Goal: Task Accomplishment & Management: Manage account settings

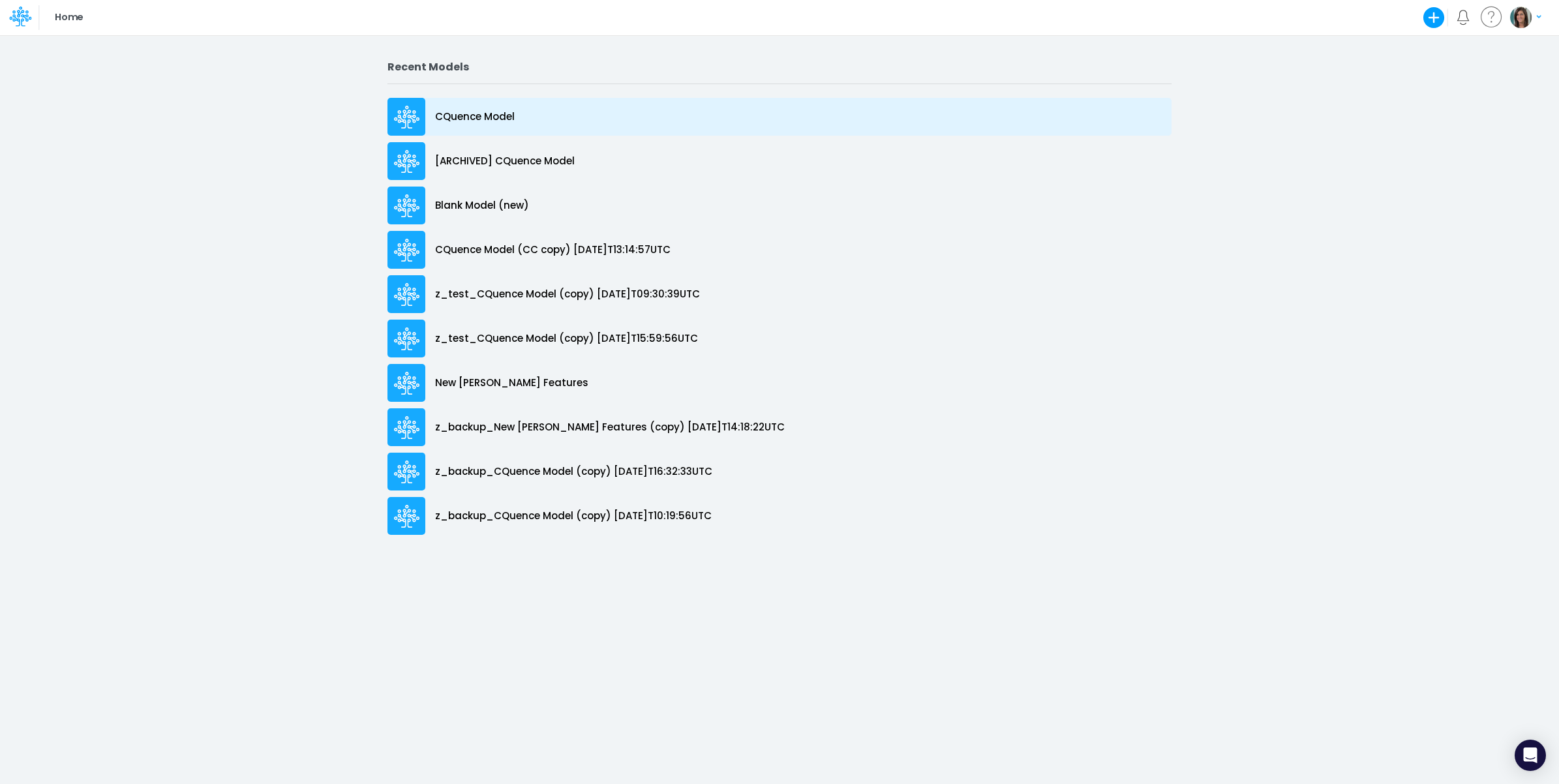
click at [533, 107] on div "CQuence Model" at bounding box center [779, 116] width 784 height 38
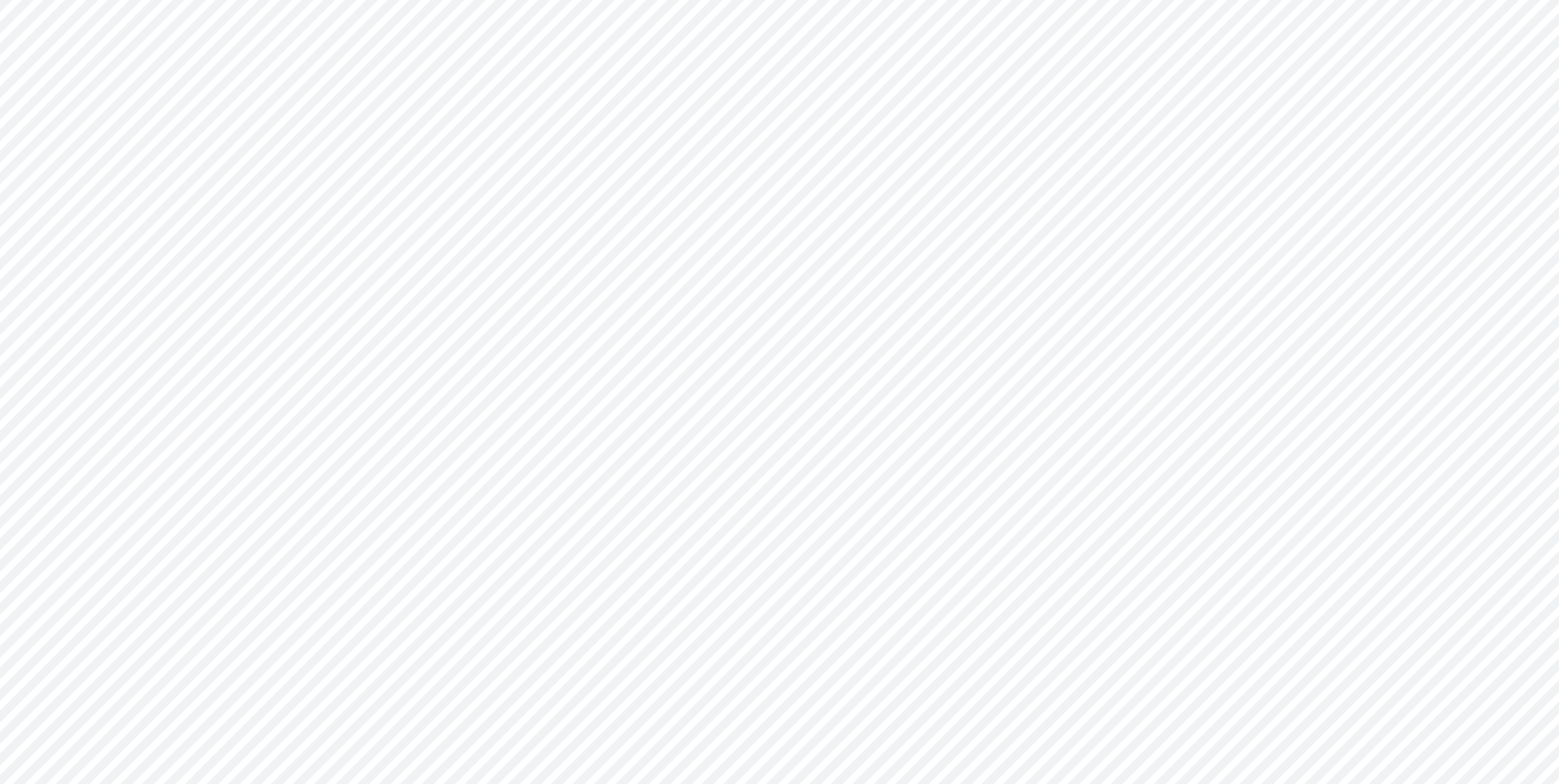
type input "Consolidated All by Month"
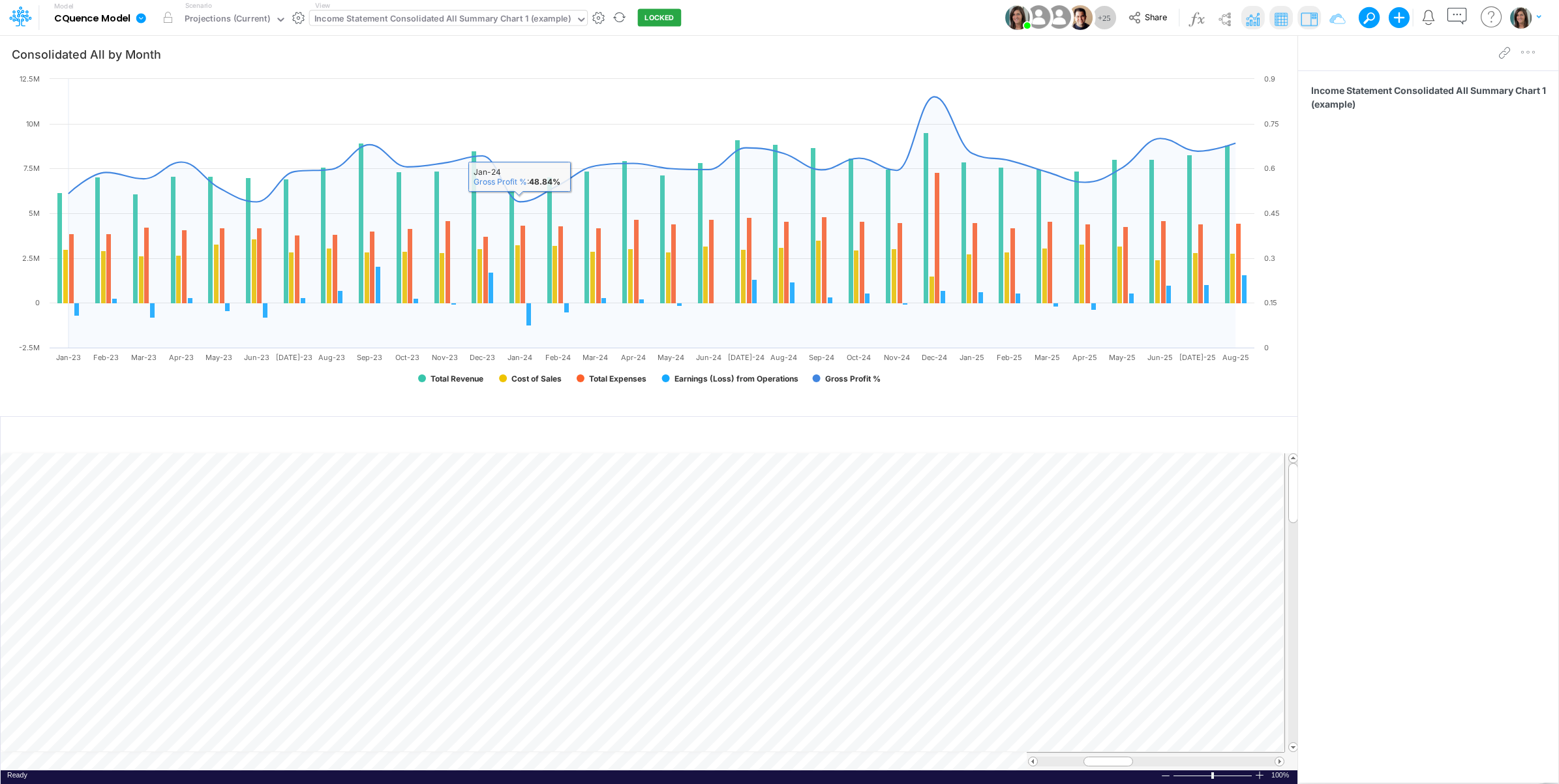
click at [467, 16] on div "Income Statement Consolidated All Summary Chart 1 (example)" at bounding box center [442, 20] width 257 height 15
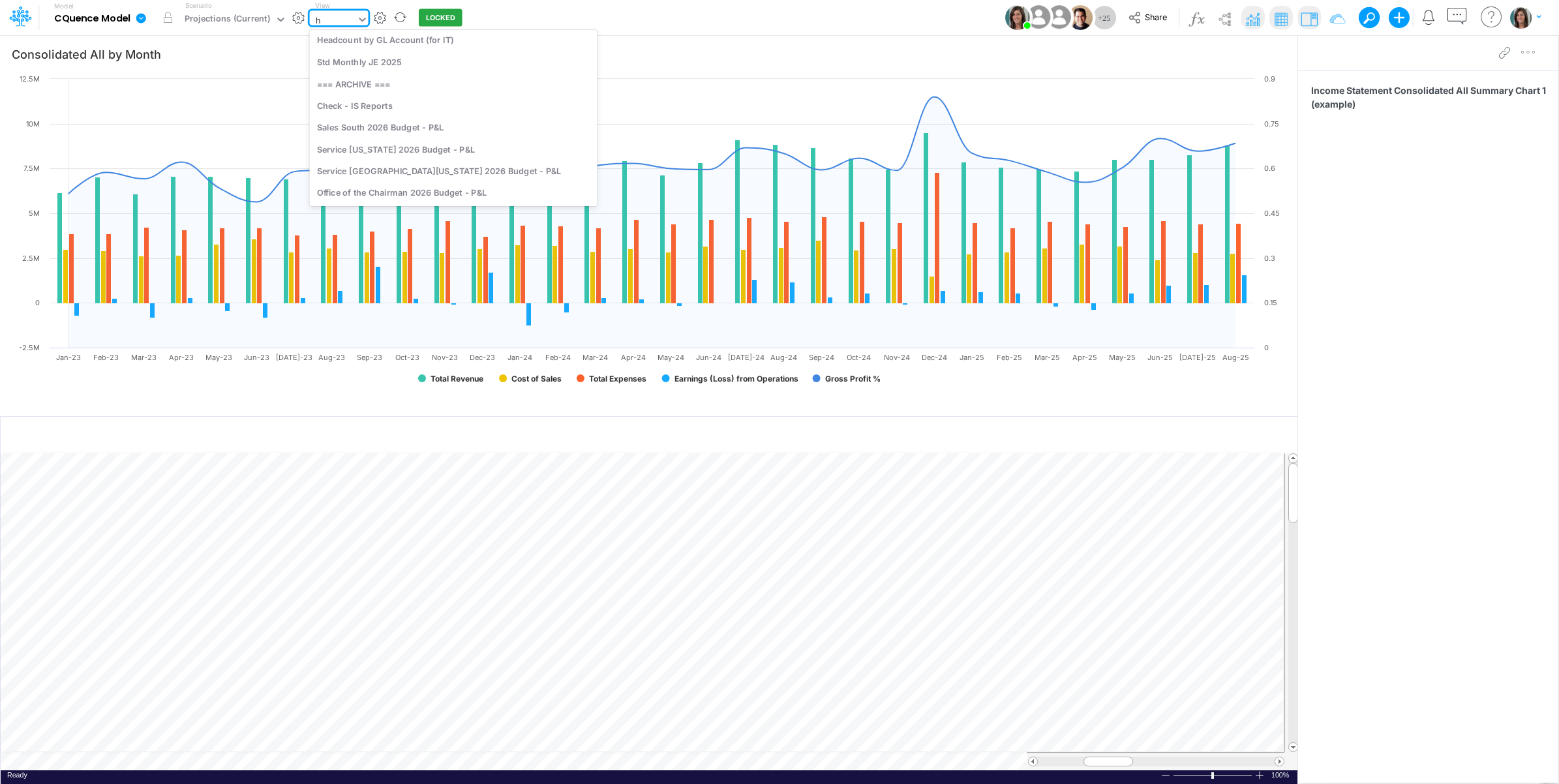
scroll to position [516, 0]
type input "h"
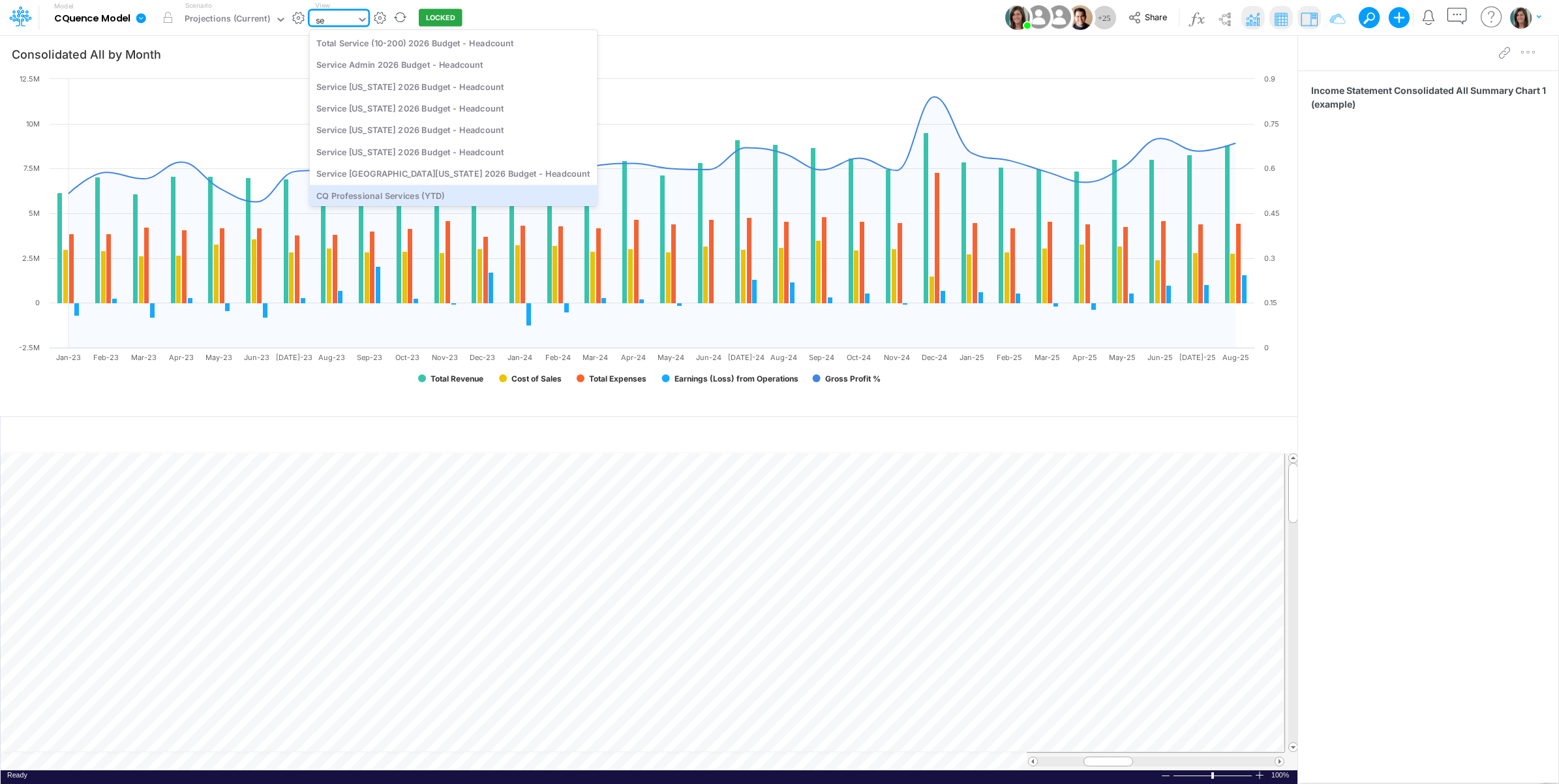
type input "s"
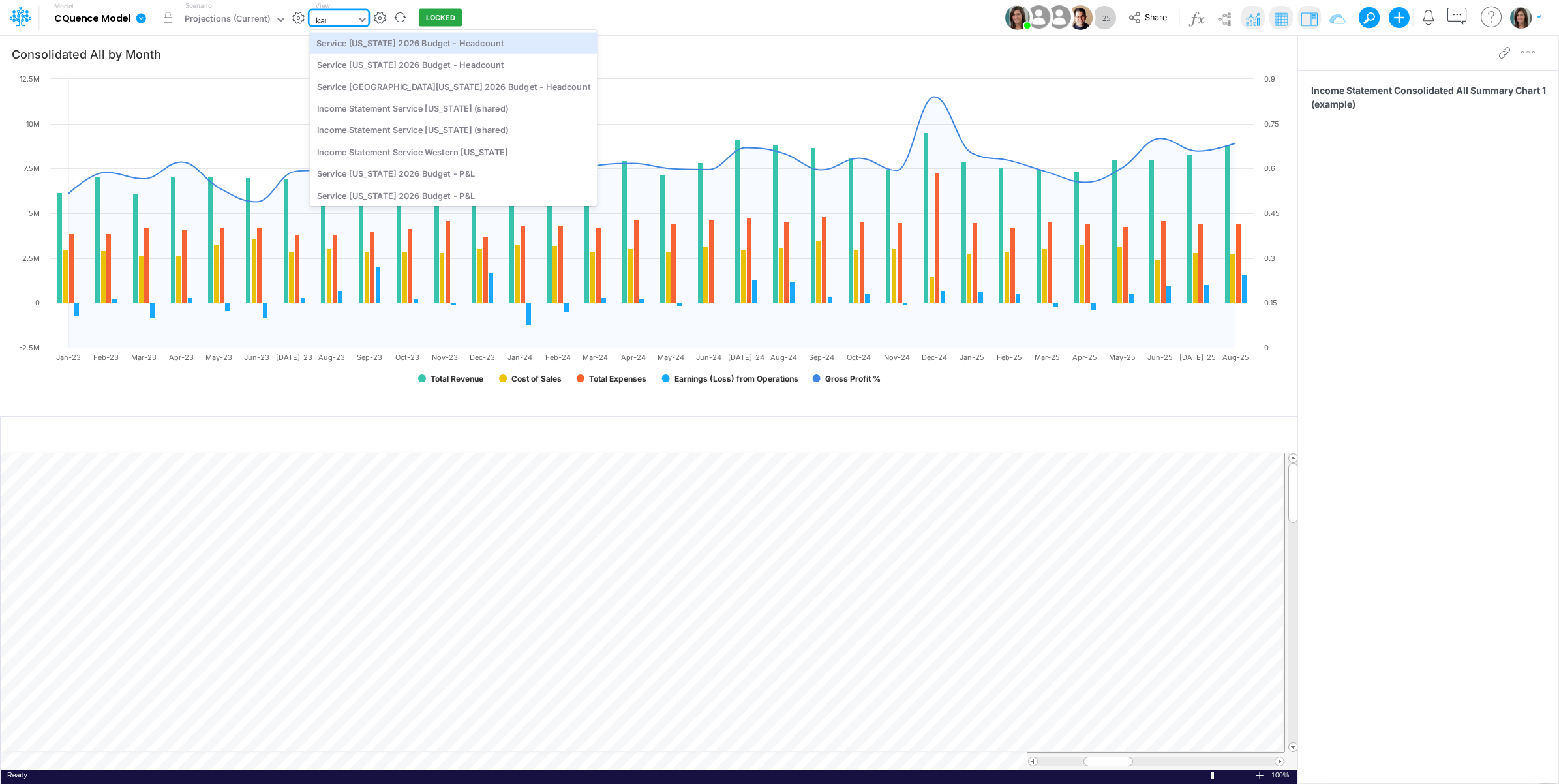
type input "kansa"
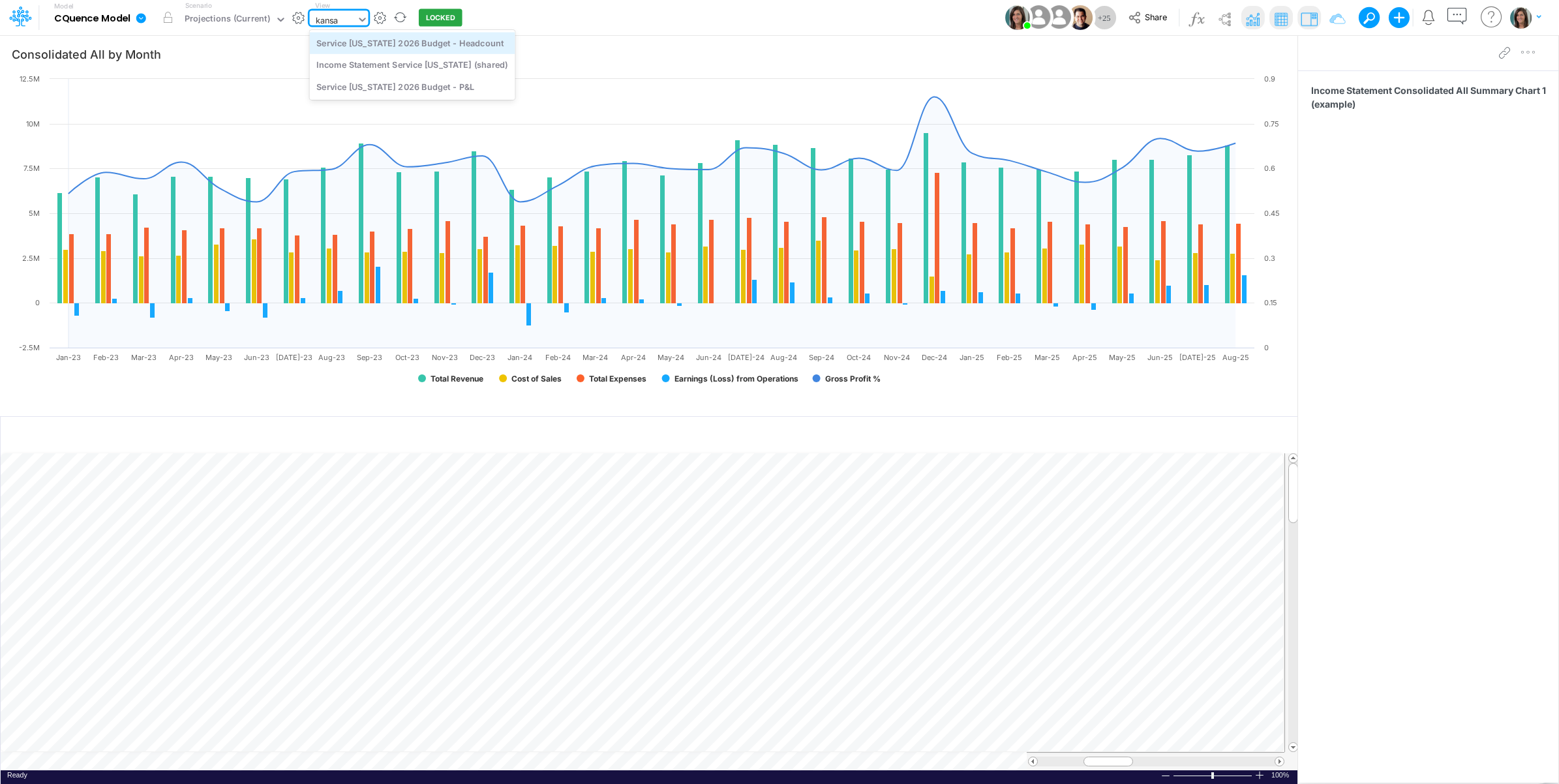
click at [460, 40] on div "Service [US_STATE] 2026 Budget - Headcount" at bounding box center [413, 43] width 205 height 21
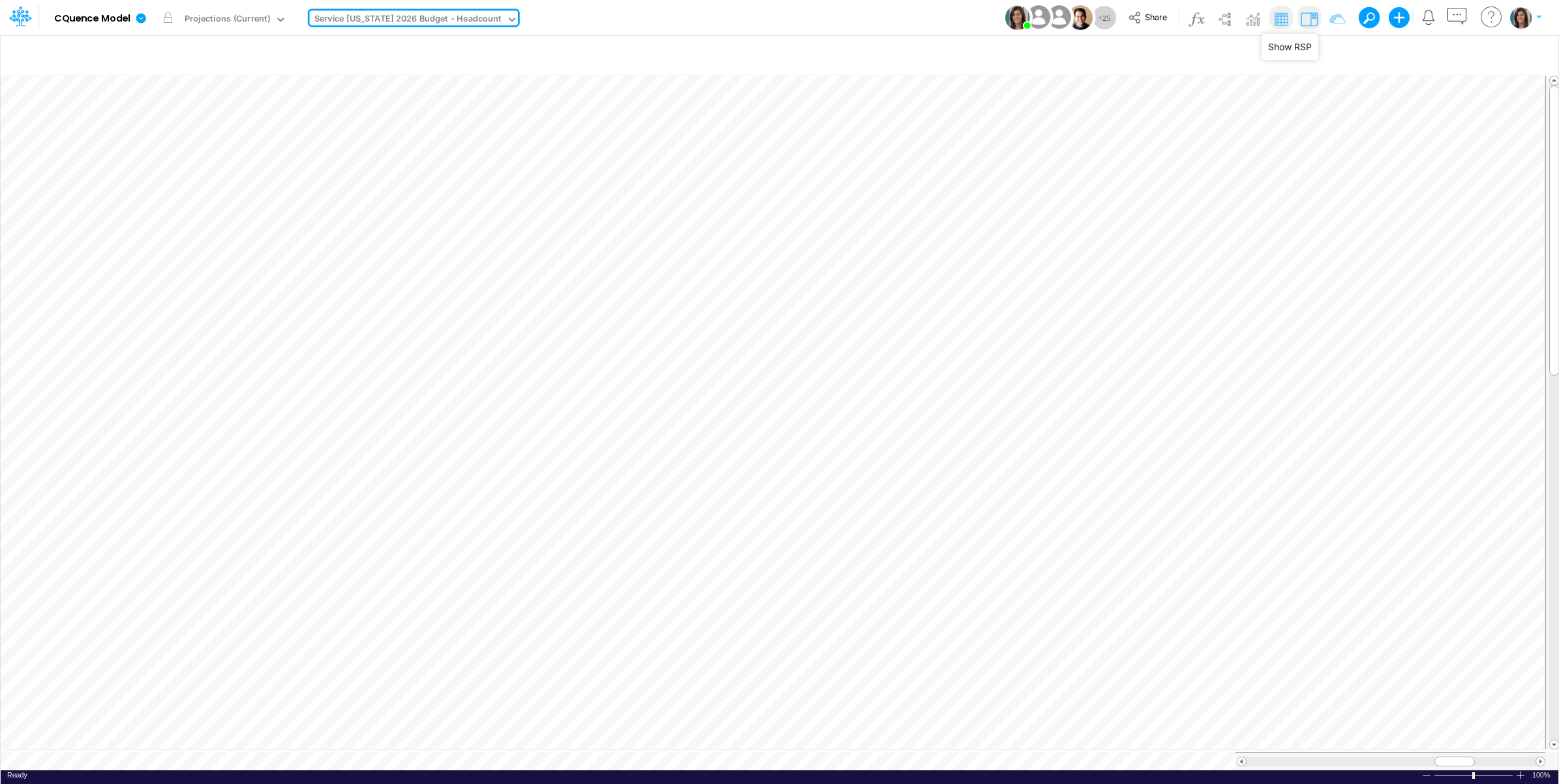
click at [1303, 20] on img at bounding box center [1308, 18] width 21 height 21
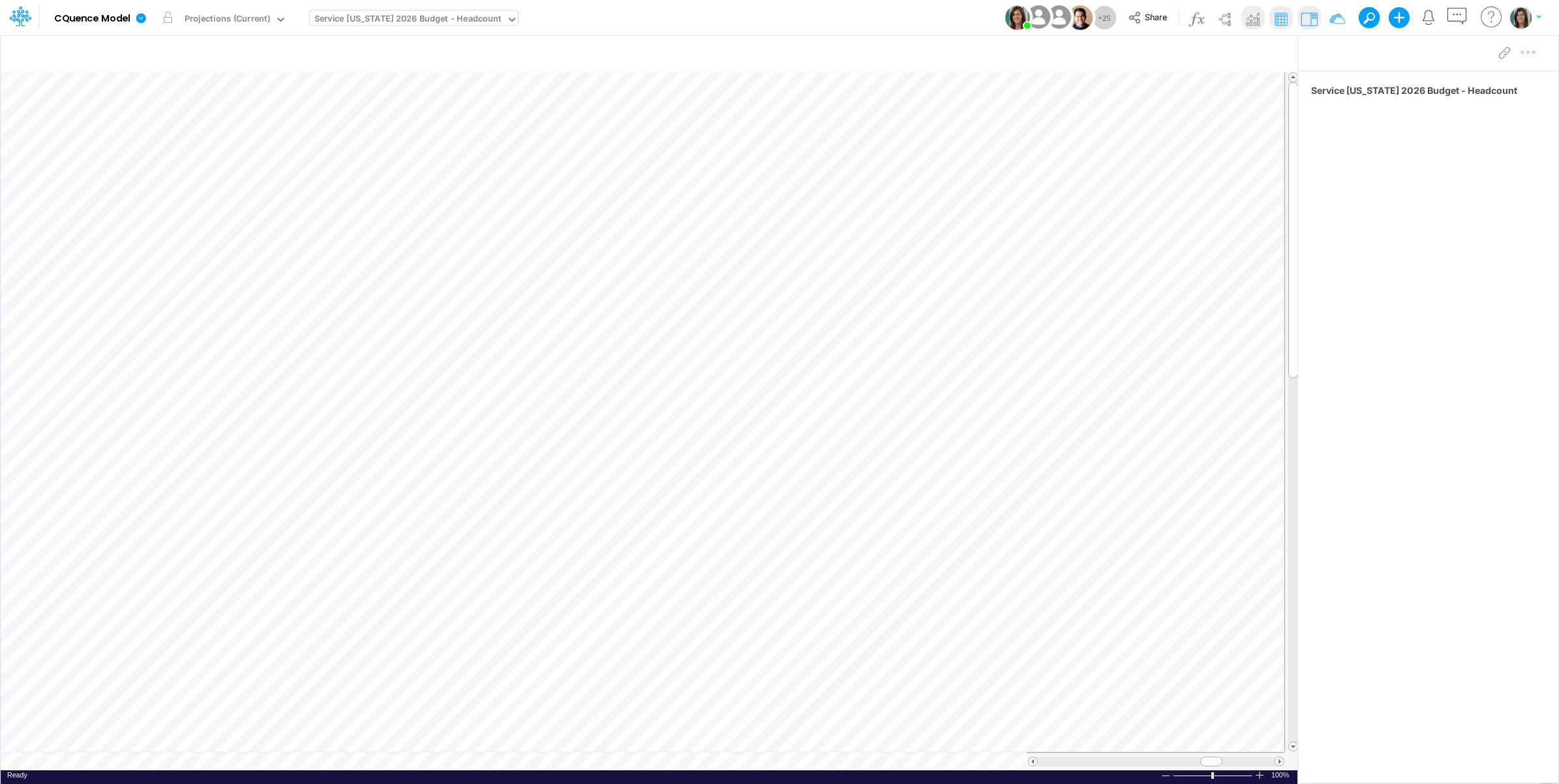
scroll to position [0, 1]
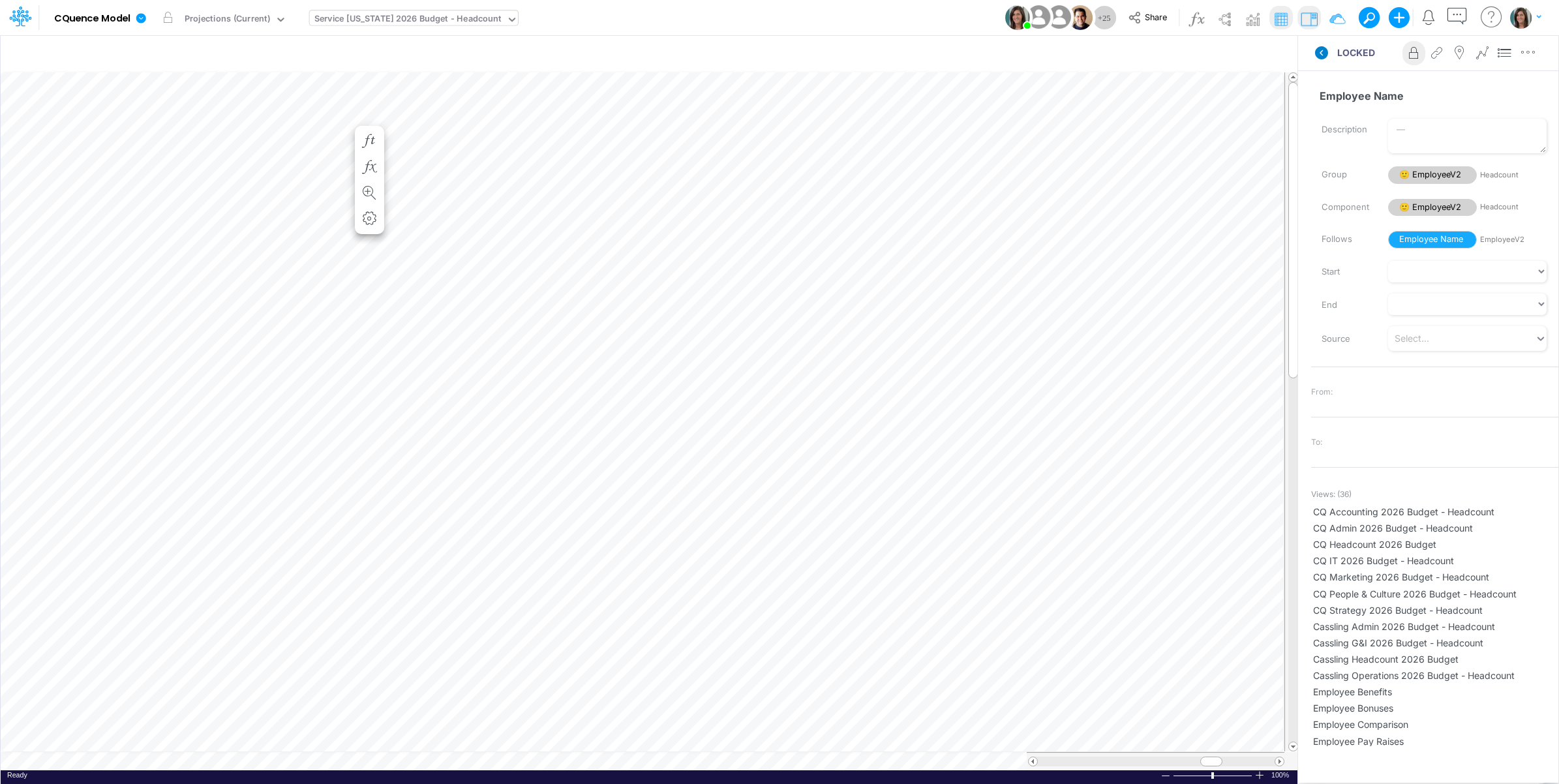
click at [1327, 54] on icon at bounding box center [1321, 52] width 13 height 13
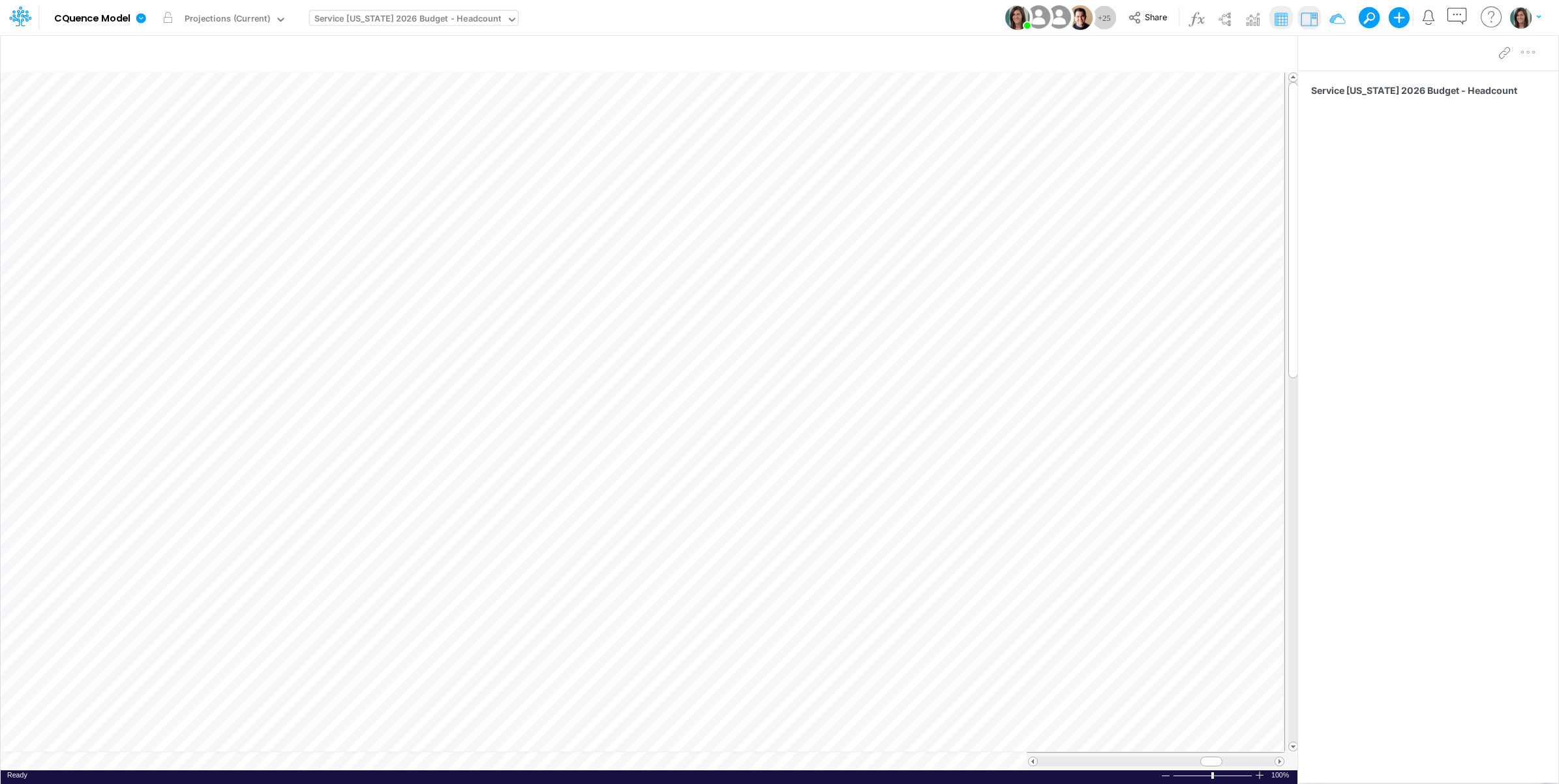
click at [1312, 21] on img at bounding box center [1308, 18] width 21 height 21
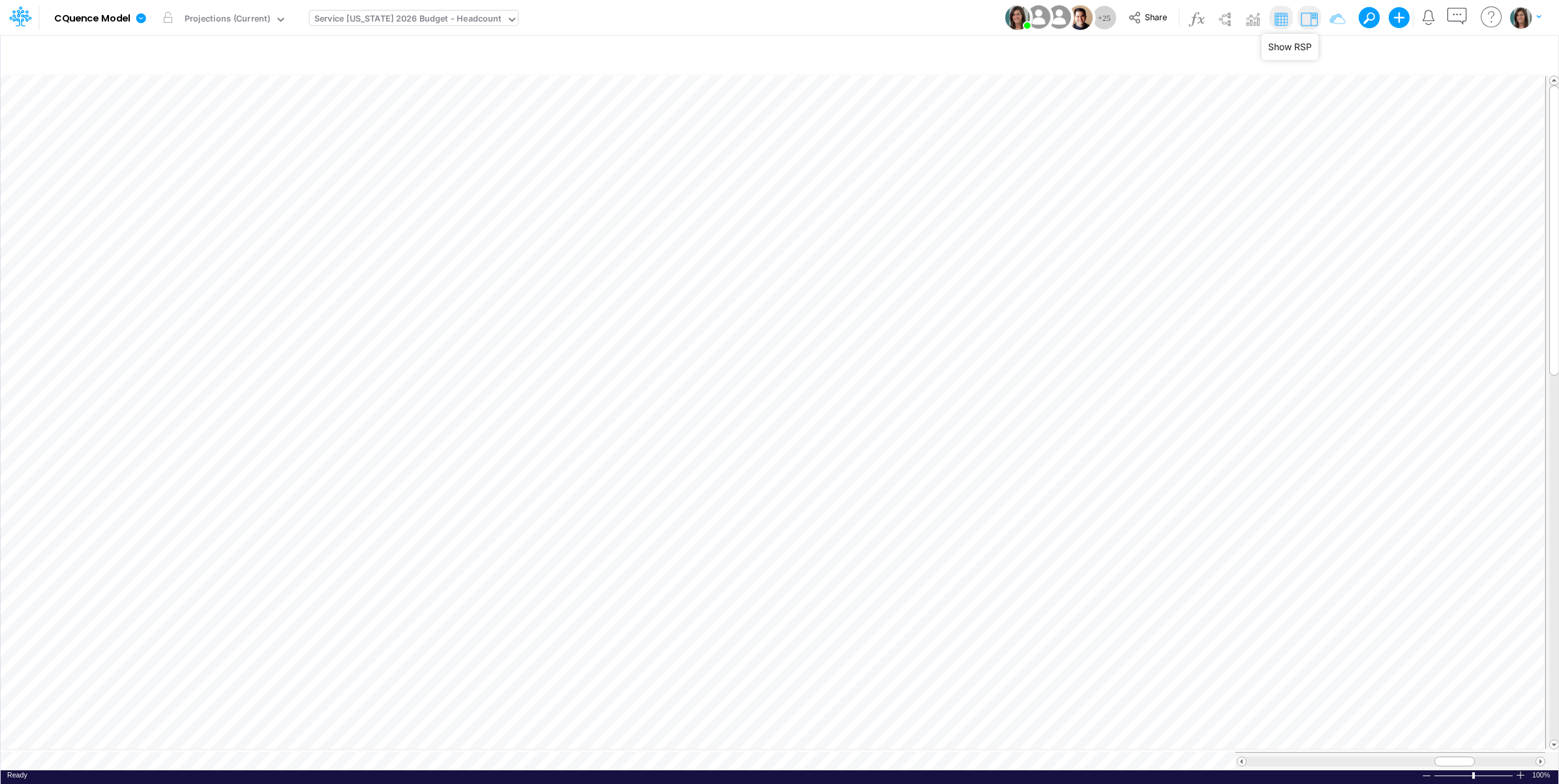
click at [1310, 14] on img at bounding box center [1308, 18] width 21 height 21
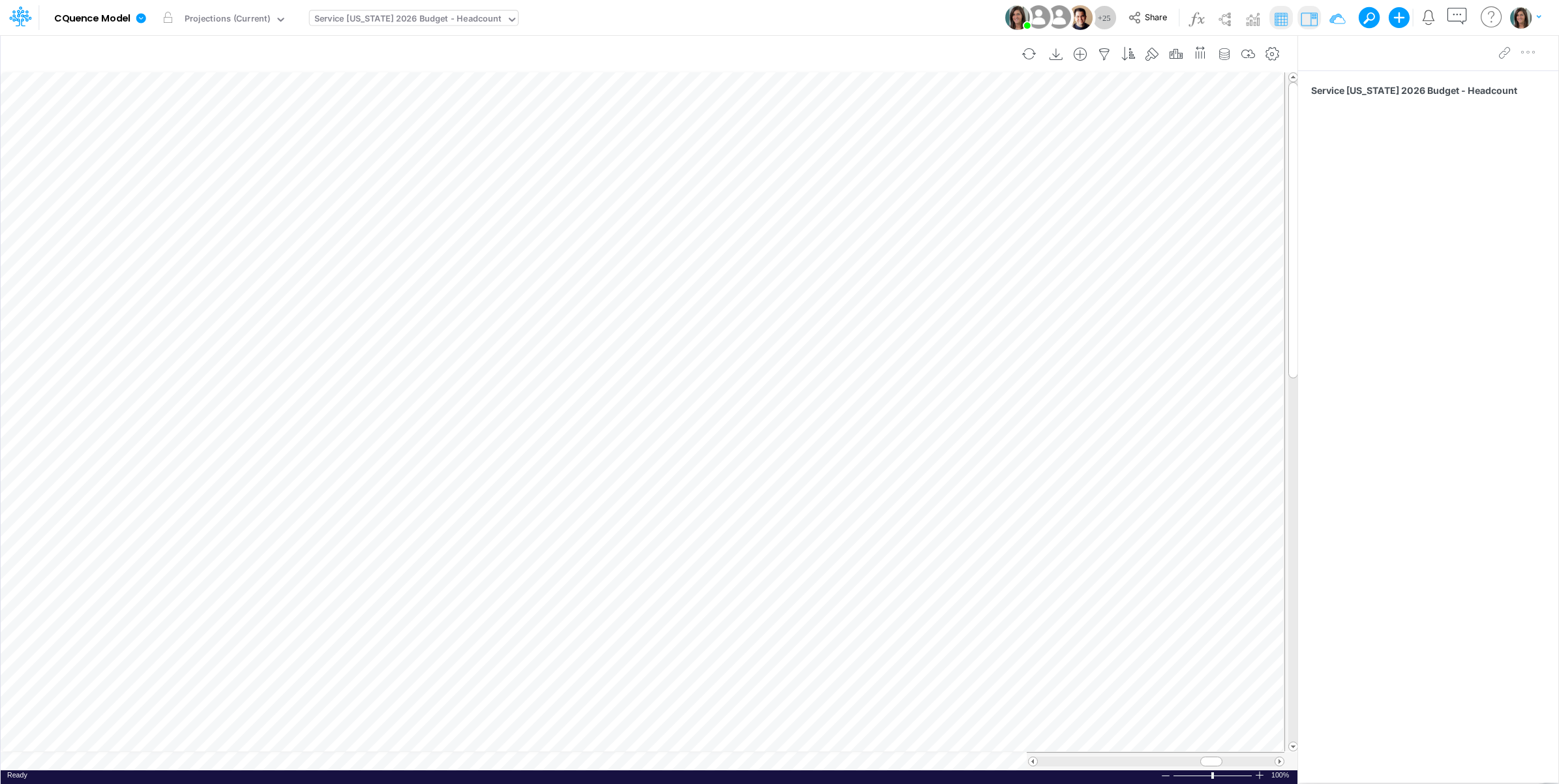
scroll to position [0, 1]
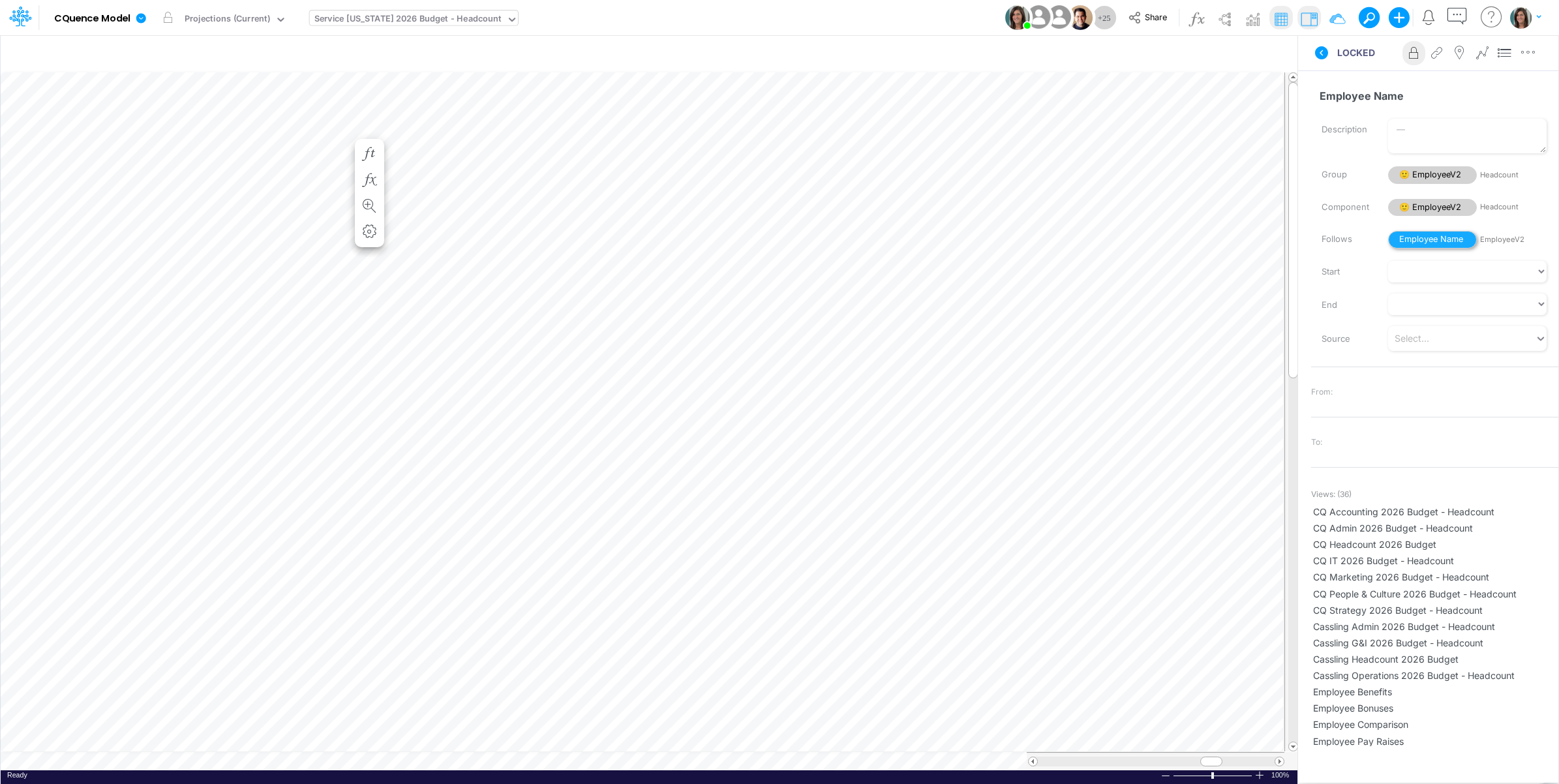
click at [1435, 233] on span "Employee Name" at bounding box center [1432, 239] width 89 height 17
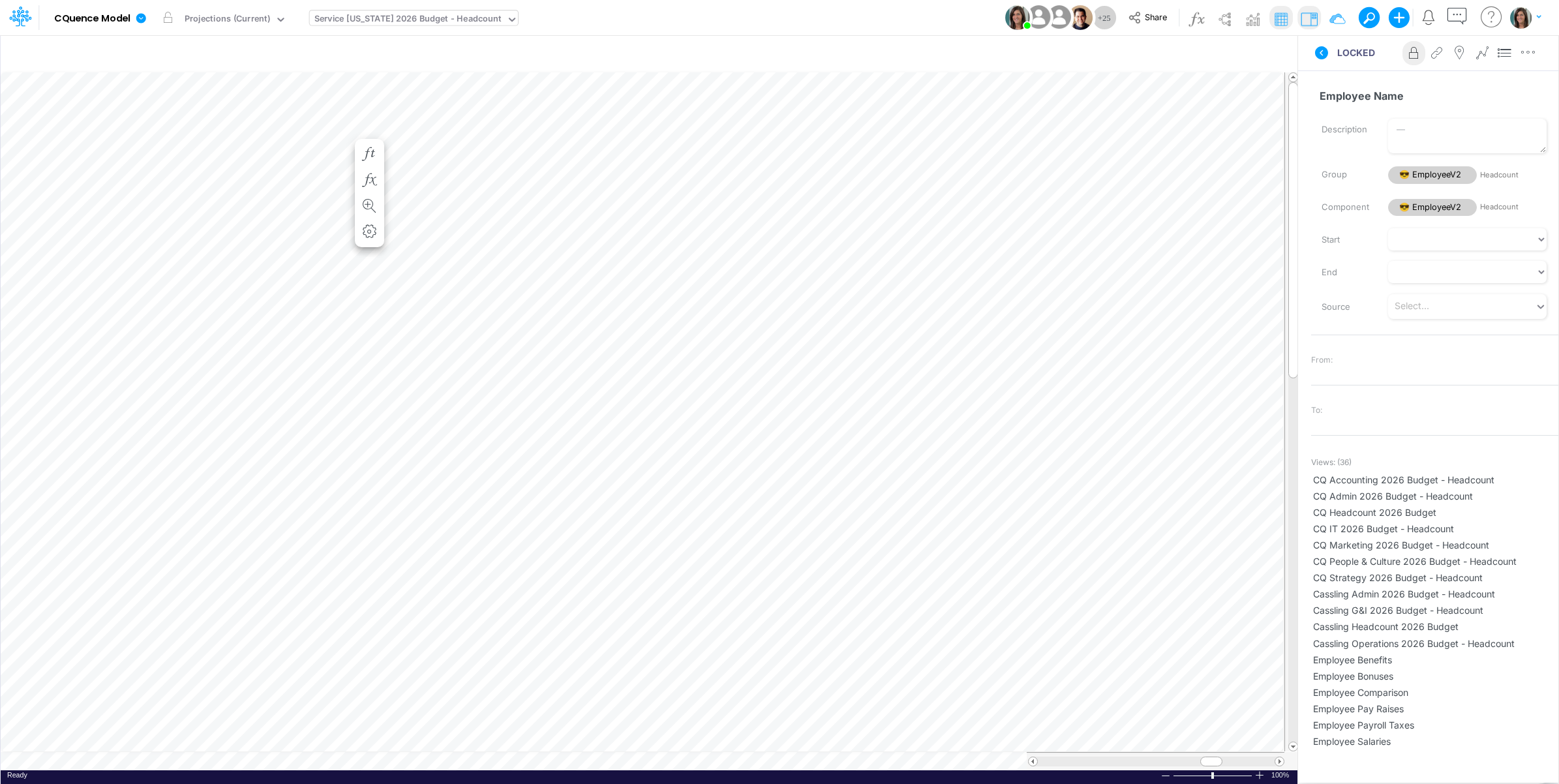
click at [1410, 50] on icon at bounding box center [1414, 52] width 20 height 14
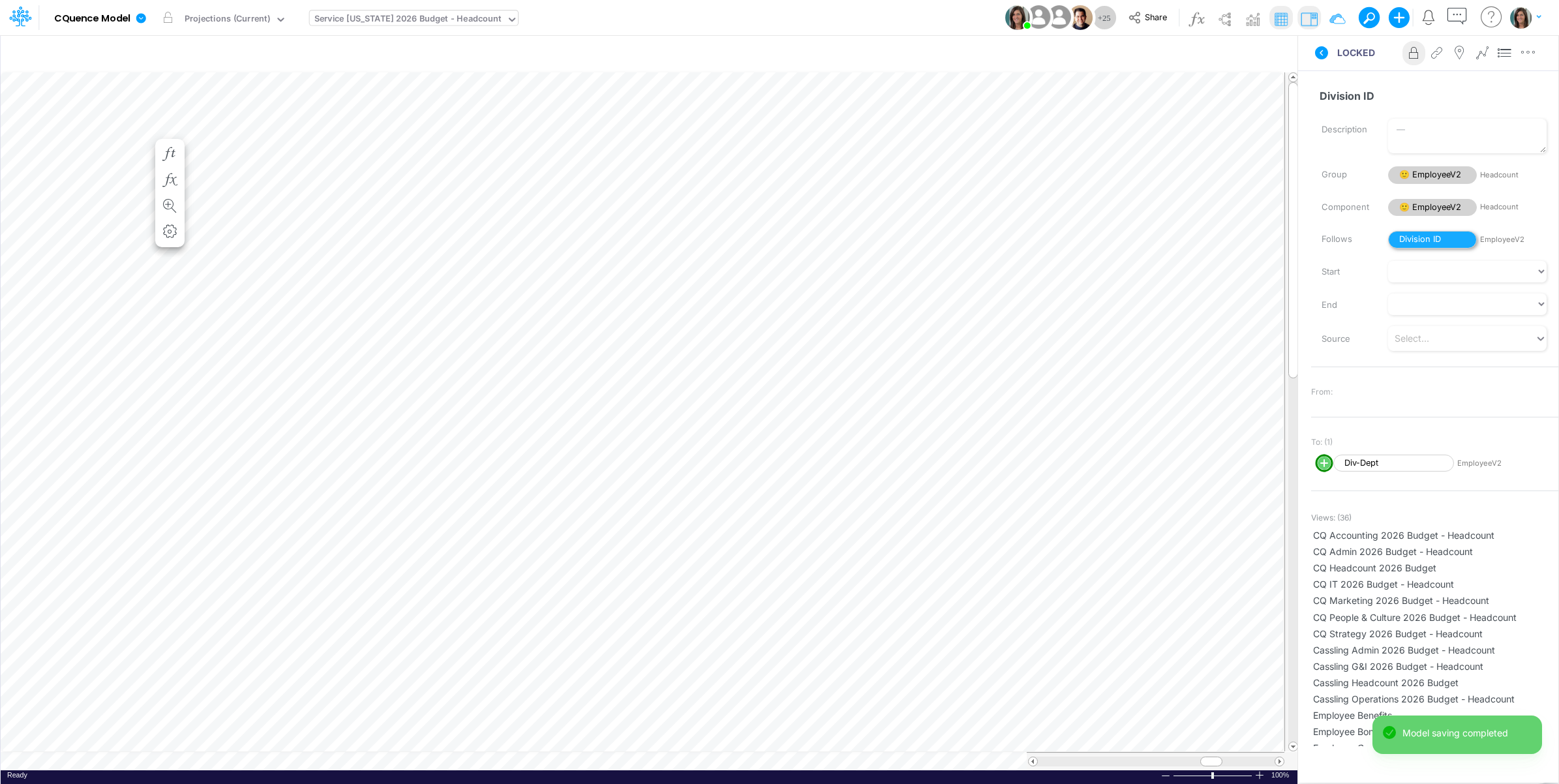
click at [1425, 236] on span "Division ID" at bounding box center [1432, 239] width 89 height 17
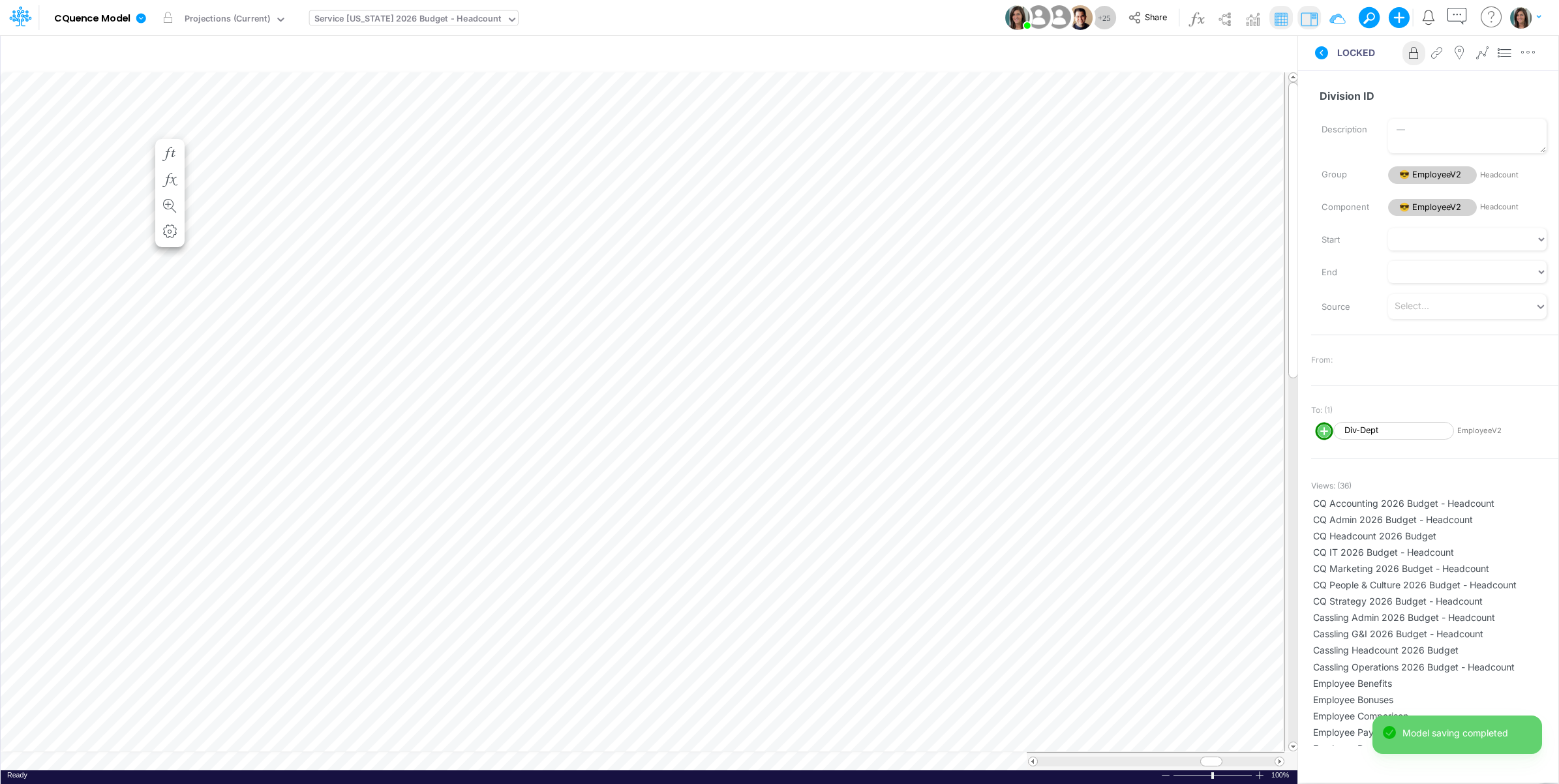
click at [1321, 50] on icon at bounding box center [1321, 52] width 16 height 16
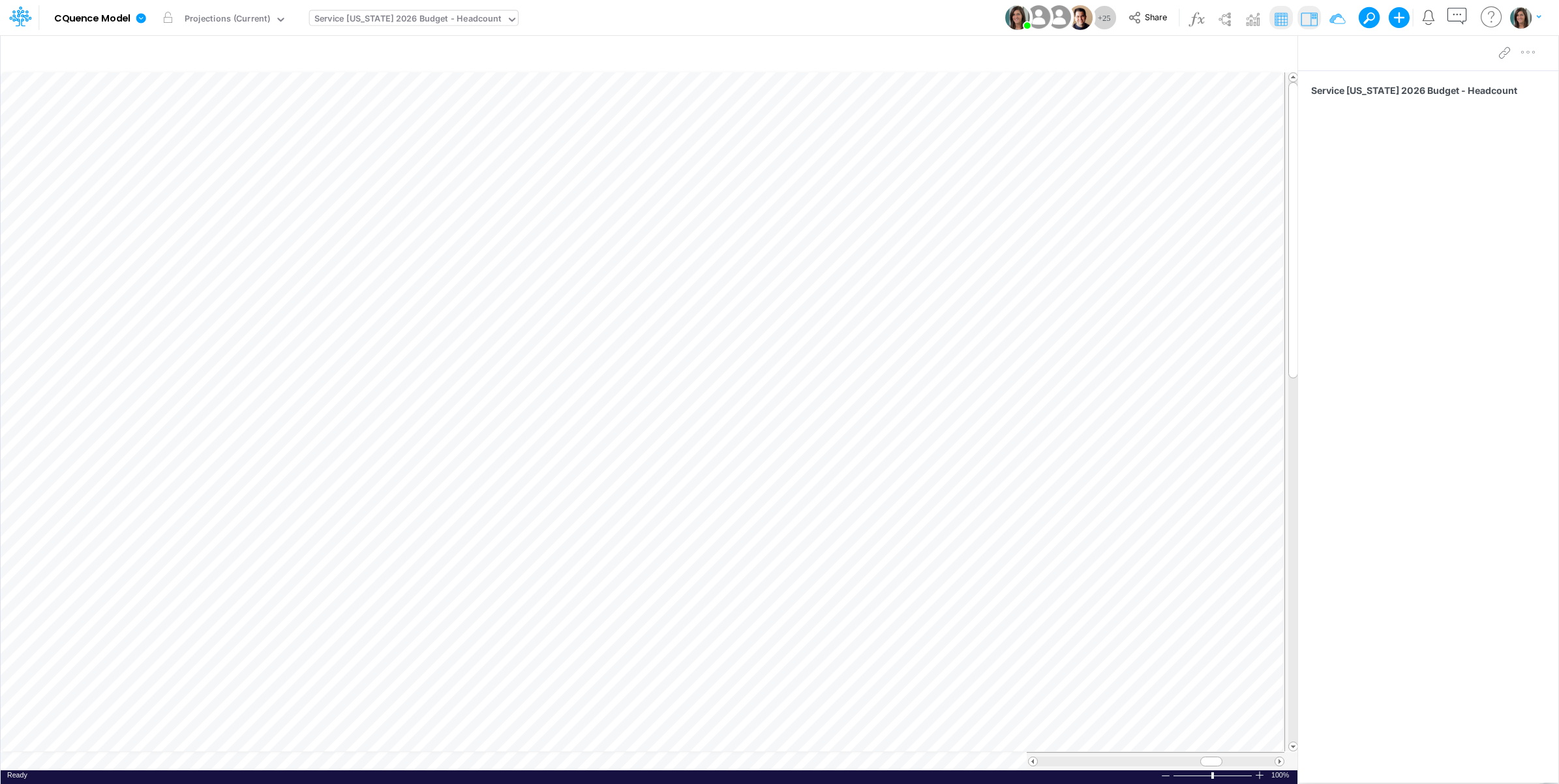
scroll to position [0, 1]
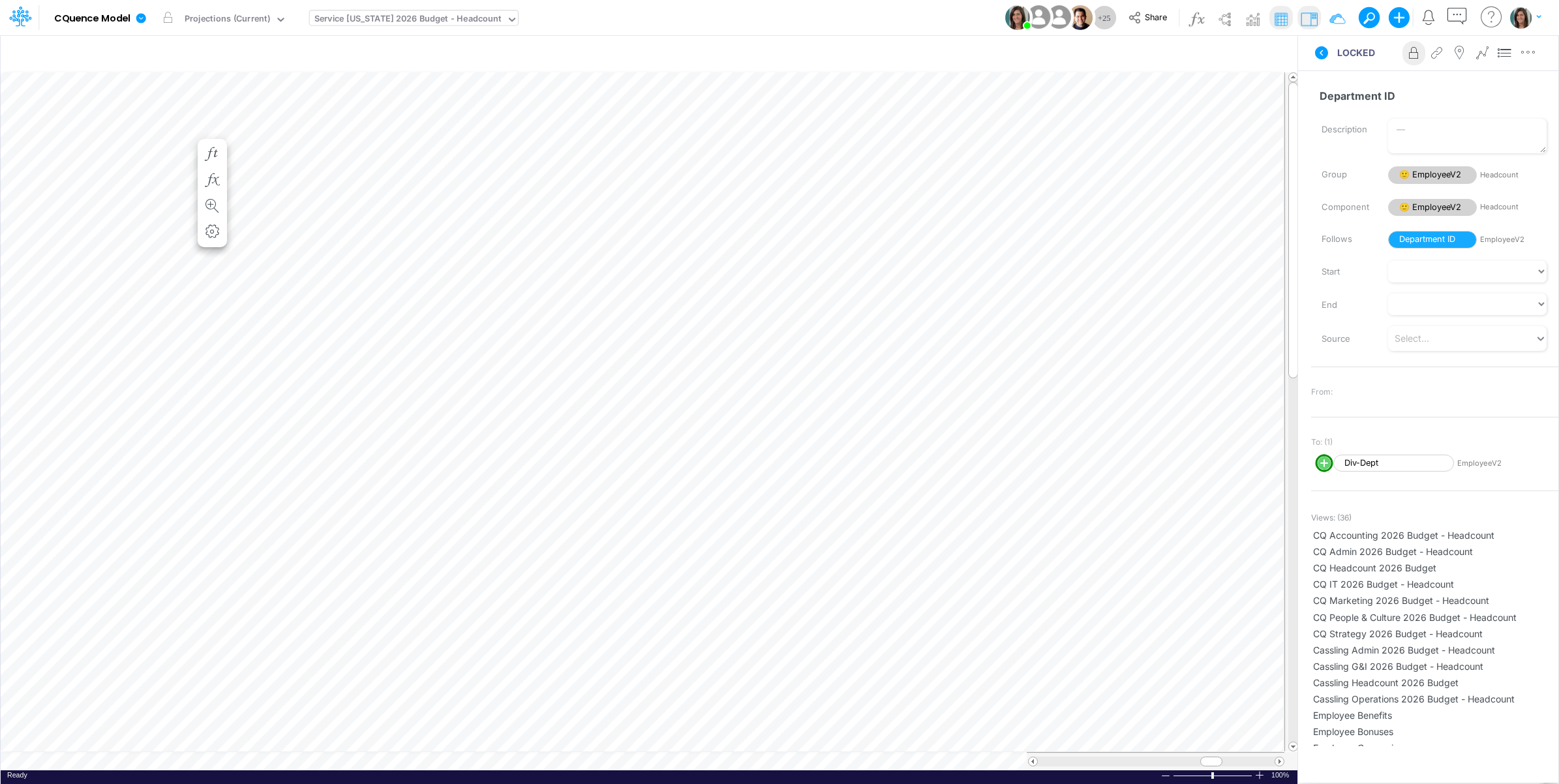
scroll to position [0, 1]
click at [1313, 50] on button at bounding box center [1321, 52] width 31 height 24
